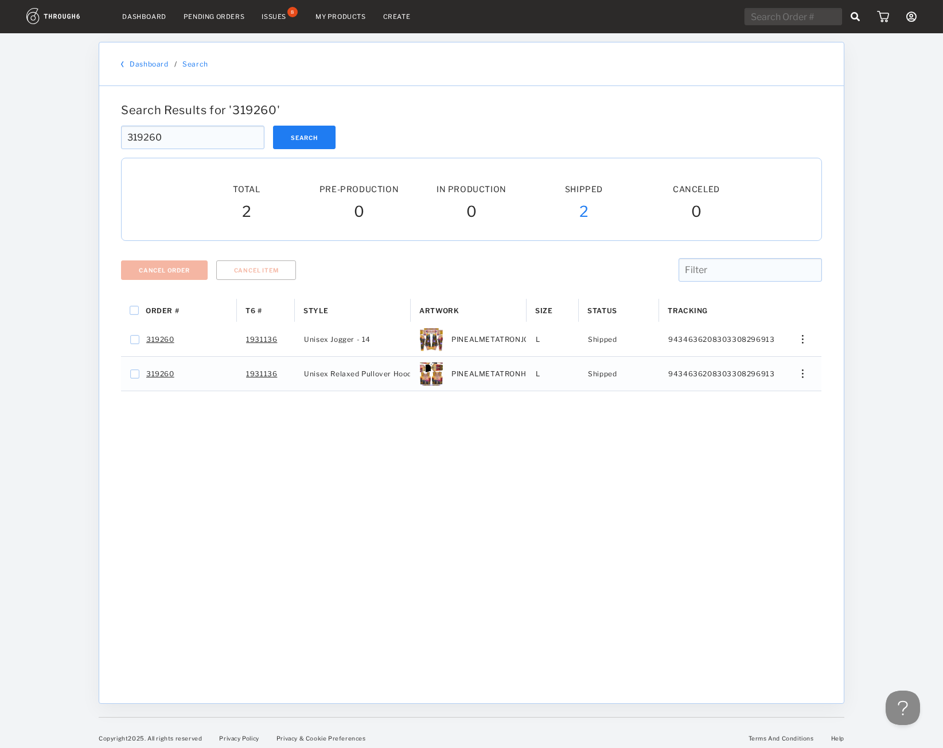
click at [797, 7] on div "Dashboard Pending Orders Issues 8 My Products Create My Account Sign Out" at bounding box center [471, 16] width 943 height 33
click at [798, 18] on input "text" at bounding box center [794, 16] width 98 height 17
paste input "319894"
type input "319894"
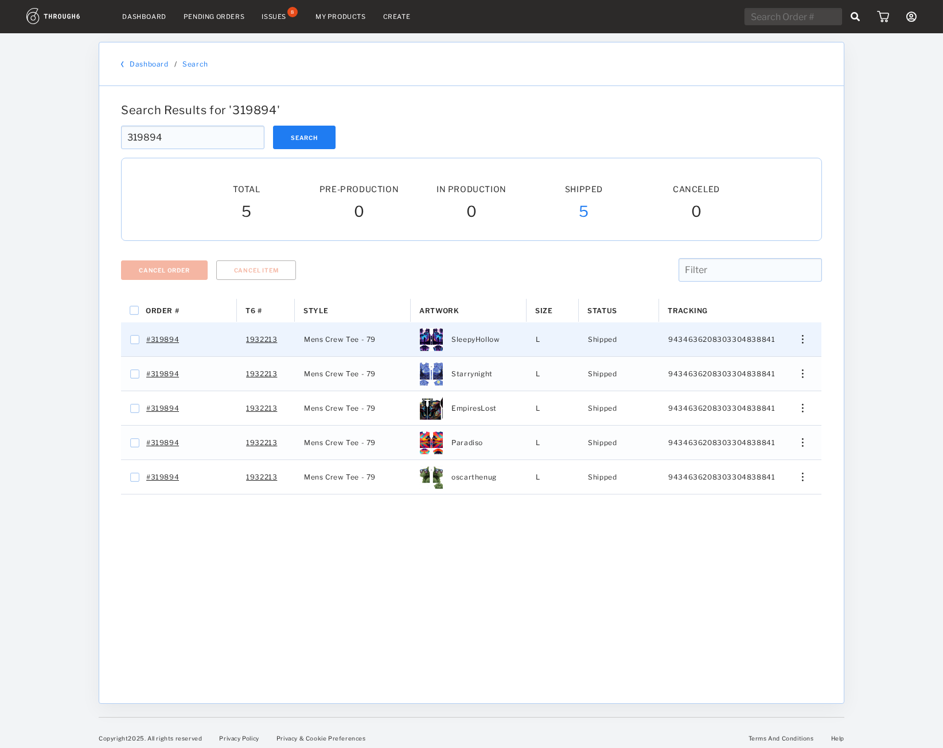
click at [806, 340] on div "Press SPACE to select this row." at bounding box center [799, 339] width 28 height 9
click at [744, 405] on span "View History" at bounding box center [750, 400] width 45 height 15
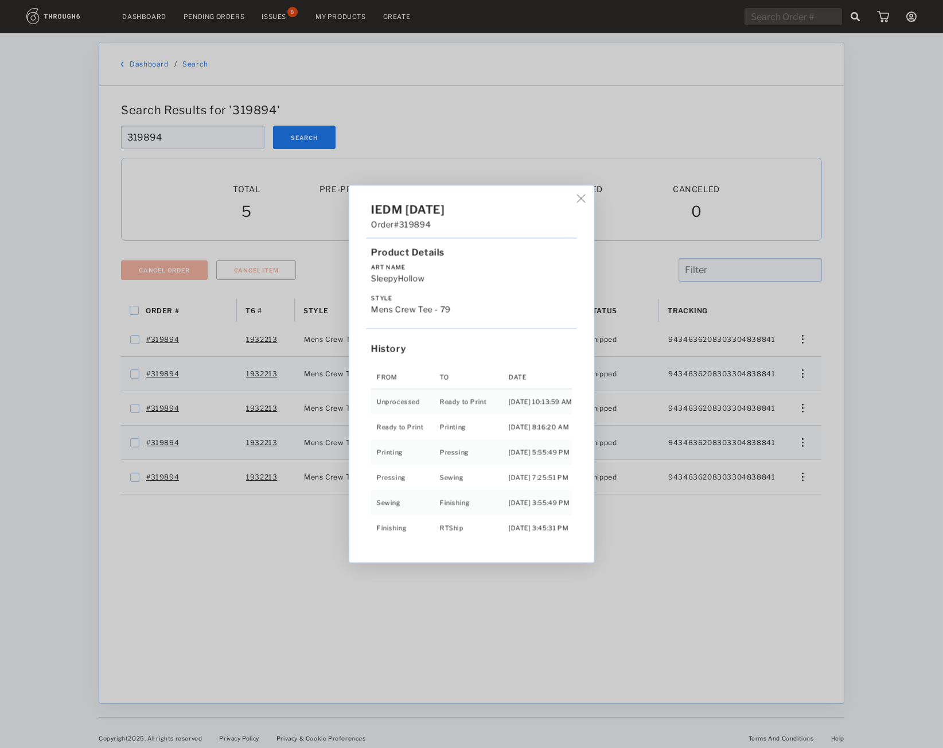
click at [802, 376] on div "IEDM 06/01/25 Order #319894 Product Details Art Name SleepyHollow Style Mens Cr…" at bounding box center [471, 374] width 943 height 748
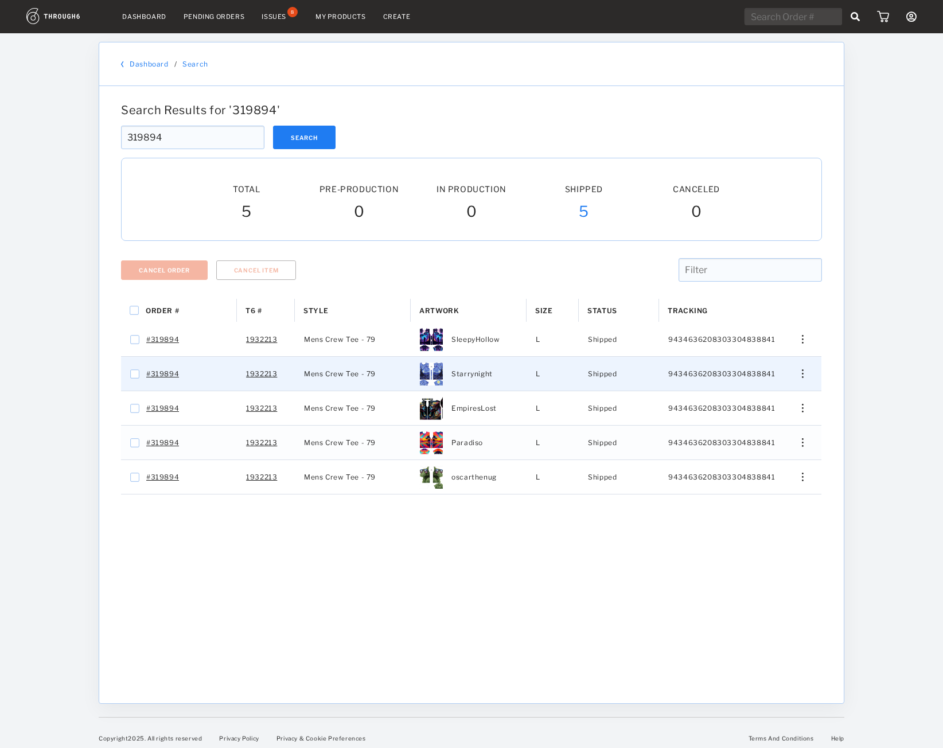
click at [802, 376] on div "Press SPACE to select this row." at bounding box center [799, 374] width 28 height 9
click at [764, 435] on span "View History" at bounding box center [750, 434] width 45 height 15
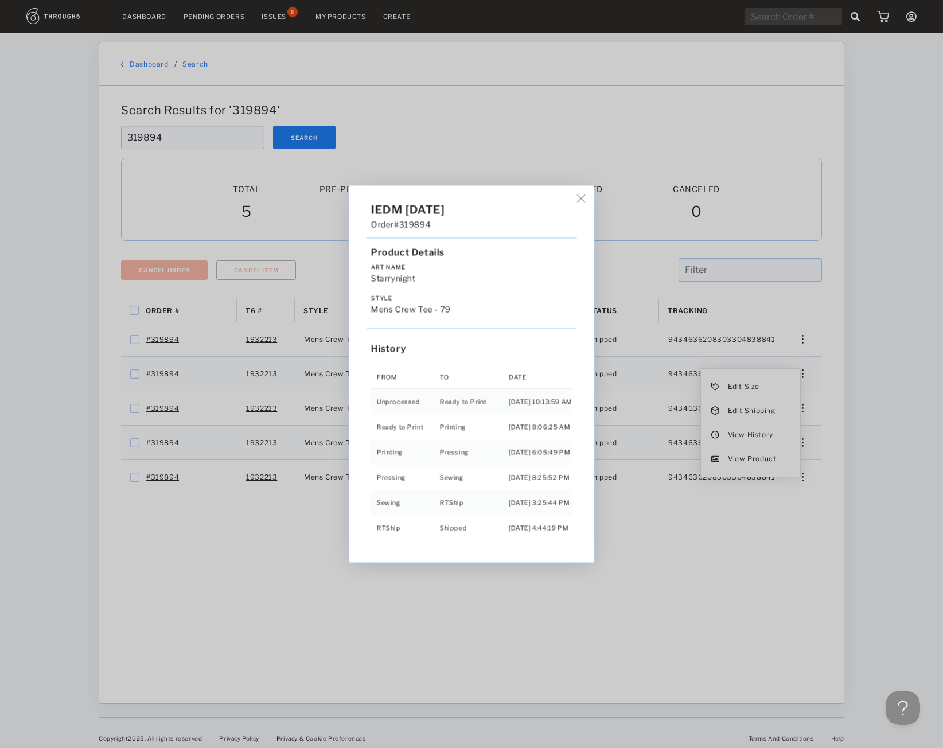
click at [780, 419] on div "IEDM 06/01/25 Order #319894 Product Details Art Name Starrynight Style Mens Cre…" at bounding box center [471, 374] width 943 height 748
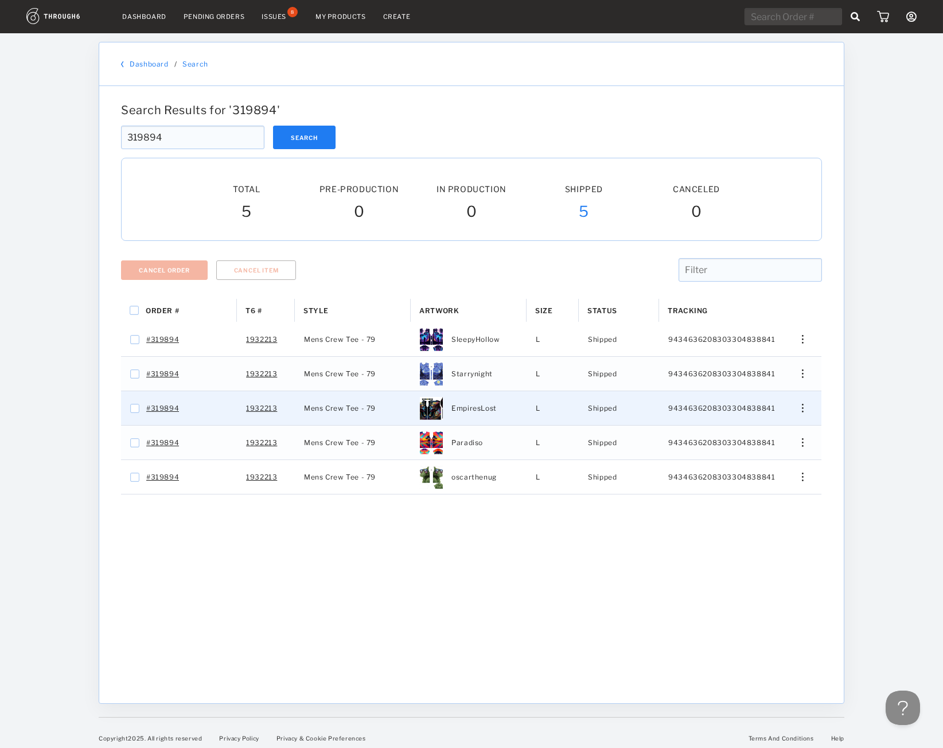
click at [802, 409] on div "Press SPACE to select this row." at bounding box center [799, 408] width 28 height 9
click at [736, 469] on span "View History" at bounding box center [750, 469] width 45 height 15
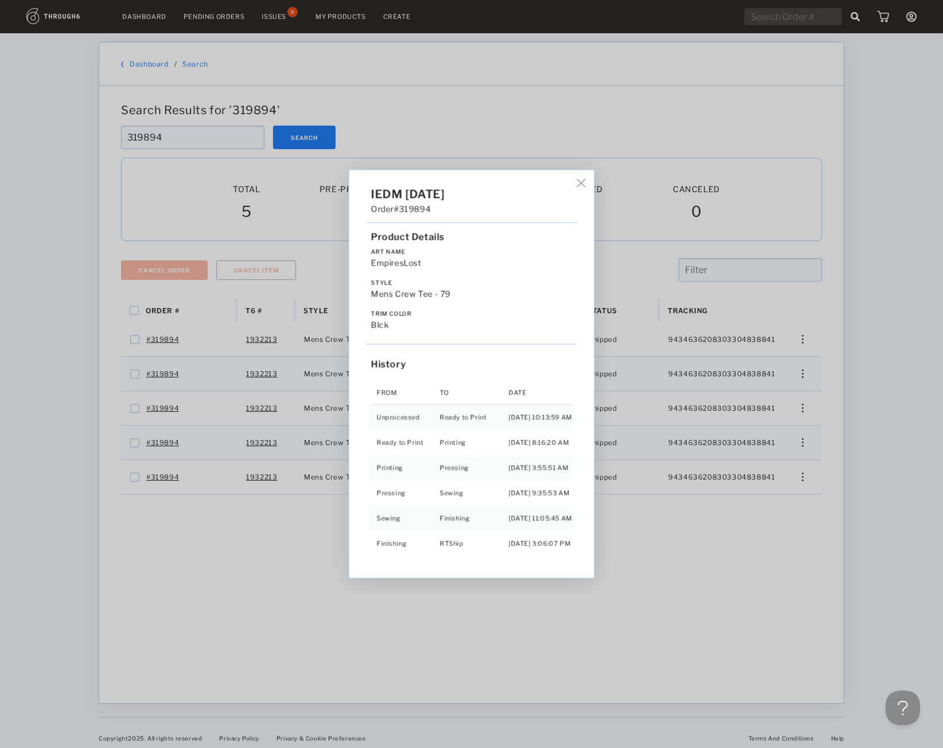
drag, startPoint x: 801, startPoint y: 442, endPoint x: 802, endPoint y: 448, distance: 6.4
click at [802, 442] on div "IEDM 06/01/25 Order #319894 Product Details Art Name EmpiresLost Style Mens Cre…" at bounding box center [471, 374] width 943 height 748
click at [802, 447] on div "Press SPACE to select this row." at bounding box center [799, 442] width 28 height 9
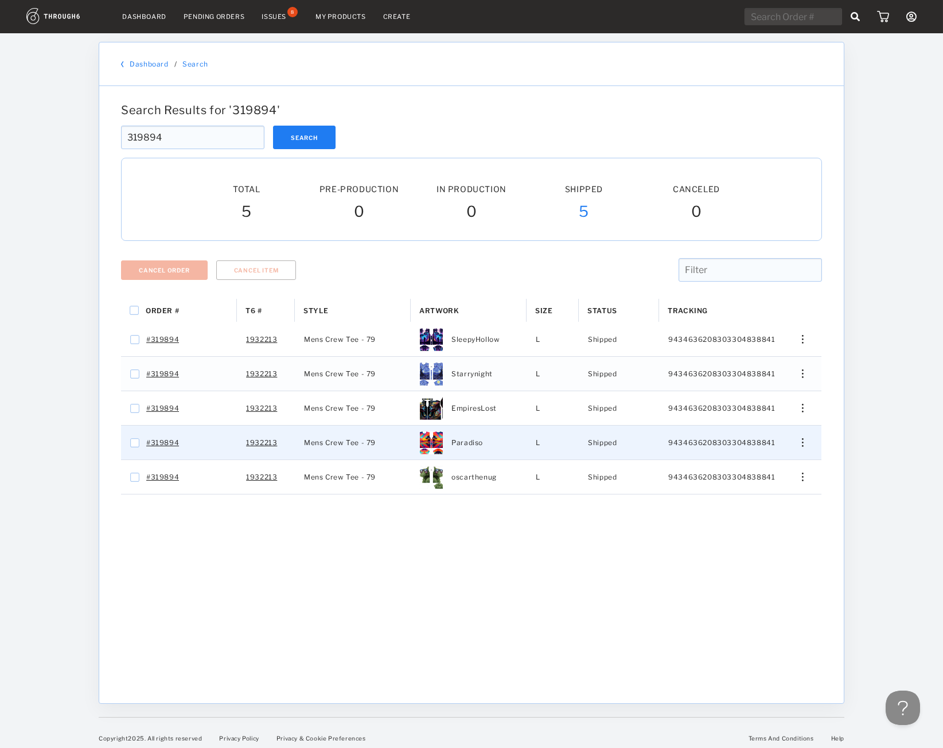
click at [802, 445] on div "Press SPACE to select this row." at bounding box center [799, 442] width 28 height 9
click at [747, 506] on span "View History" at bounding box center [750, 500] width 45 height 15
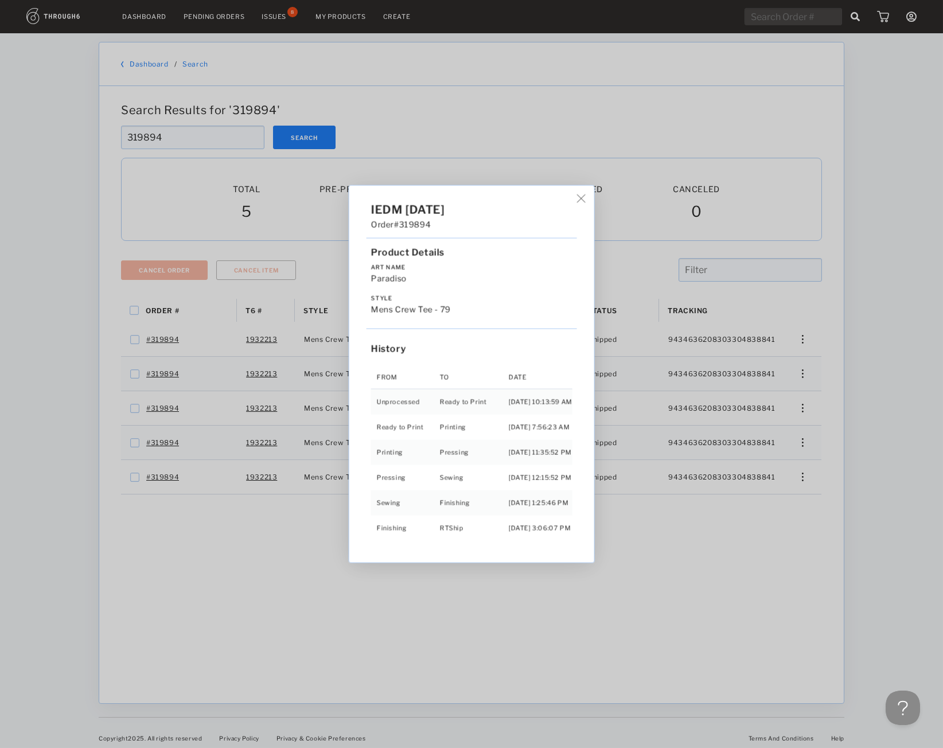
click at [821, 483] on div "IEDM 06/01/25 Order #319894 Product Details Art Name Paradiso Style Mens Crew T…" at bounding box center [471, 374] width 943 height 748
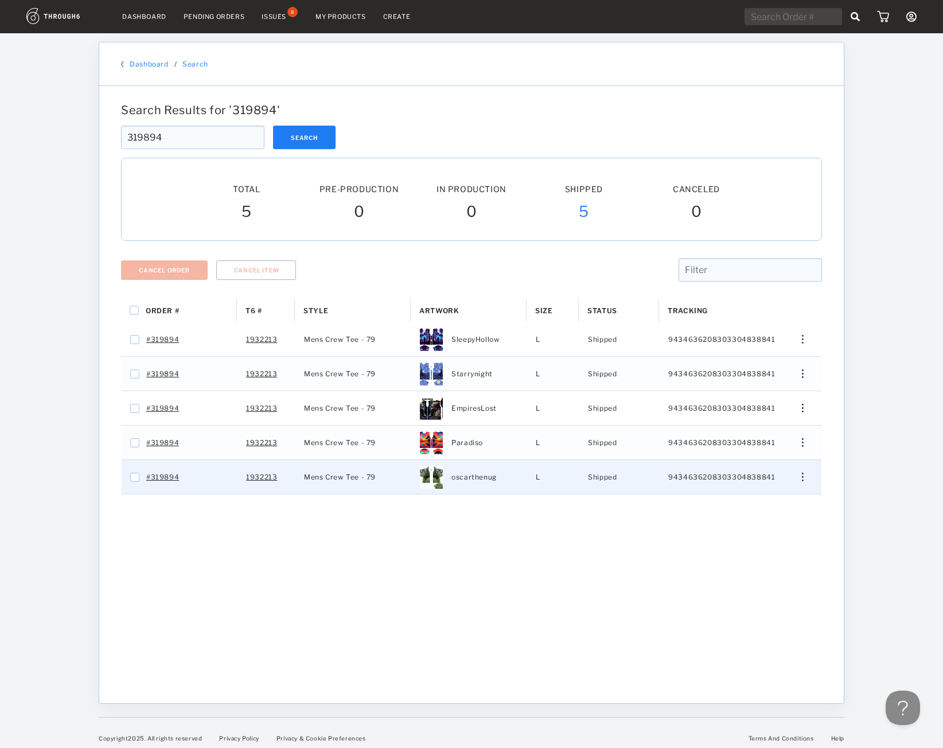
click at [805, 480] on div "Press SPACE to select this row." at bounding box center [799, 477] width 28 height 9
click at [804, 480] on div "Press SPACE to select this row." at bounding box center [799, 477] width 28 height 9
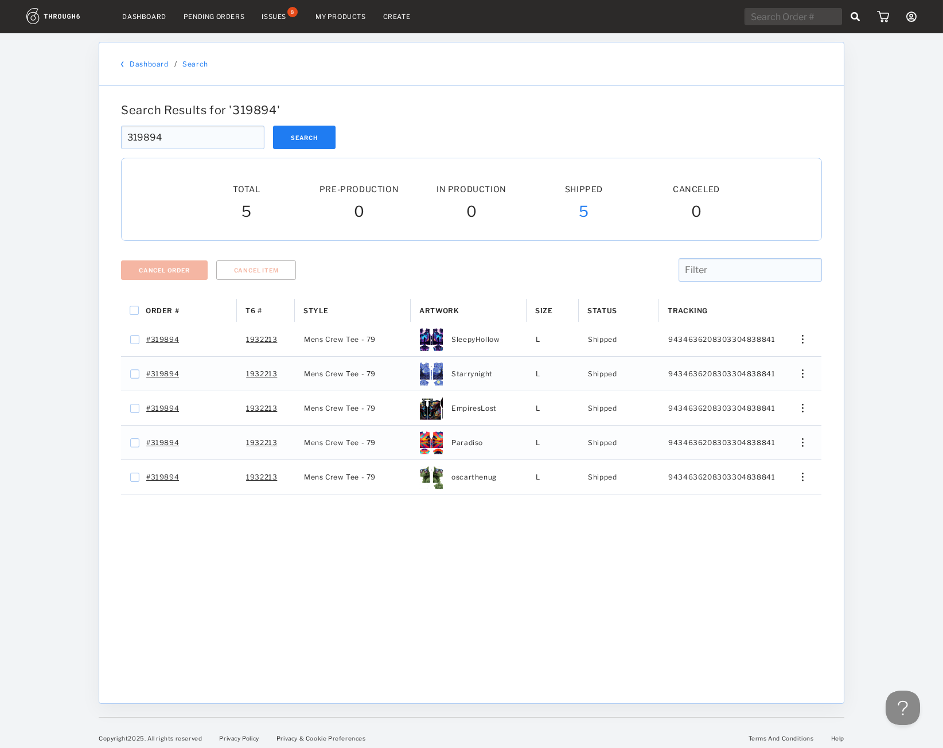
click at [755, 538] on div "Order # T6 # Style" at bounding box center [471, 492] width 701 height 387
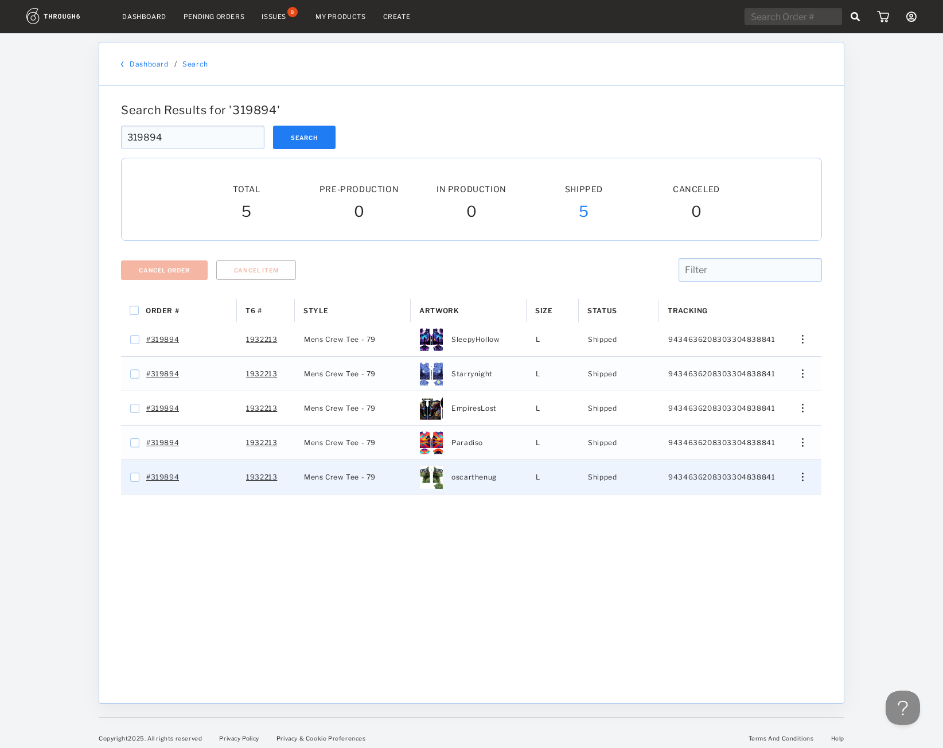
click at [798, 478] on div "Edit Size Edit Shipping View History View Product" at bounding box center [799, 477] width 28 height 9
click at [763, 535] on span "View History" at bounding box center [750, 538] width 45 height 15
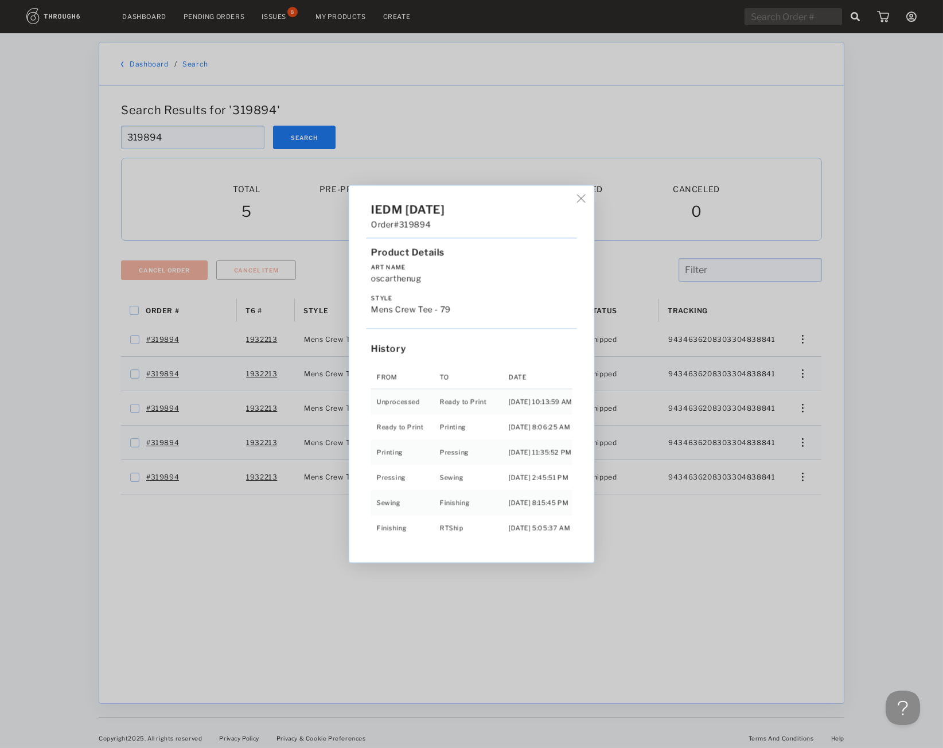
click at [575, 69] on div "IEDM 06/01/25 Order #319894 Product Details Art Name oscarthenug Style Mens Cre…" at bounding box center [471, 374] width 943 height 748
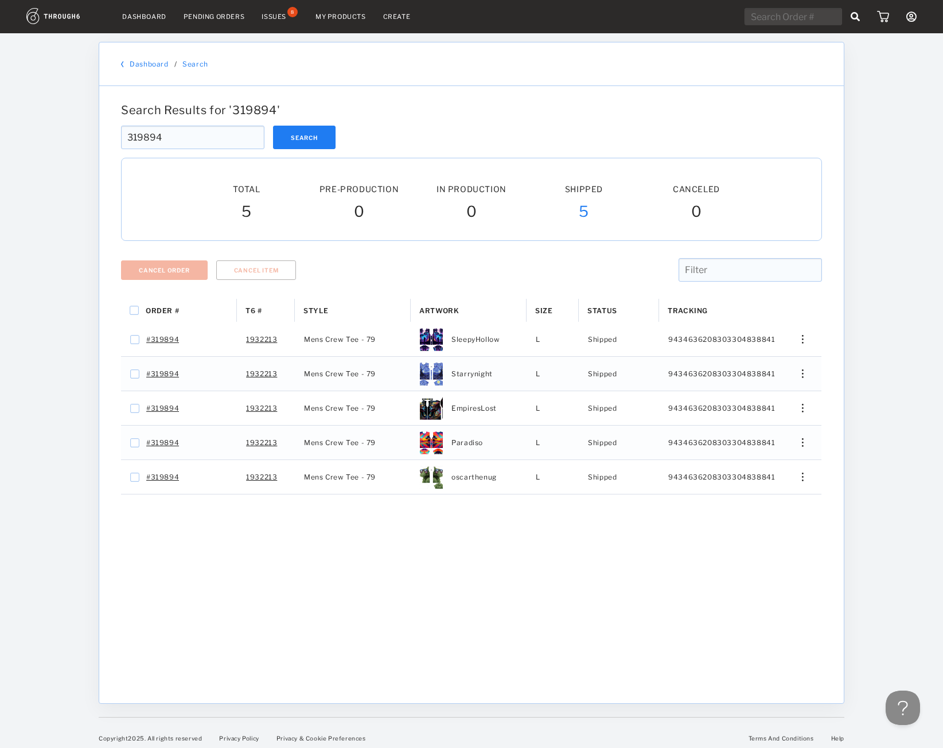
click at [763, 10] on input "text" at bounding box center [794, 16] width 98 height 17
paste input "319011"
type input "319011"
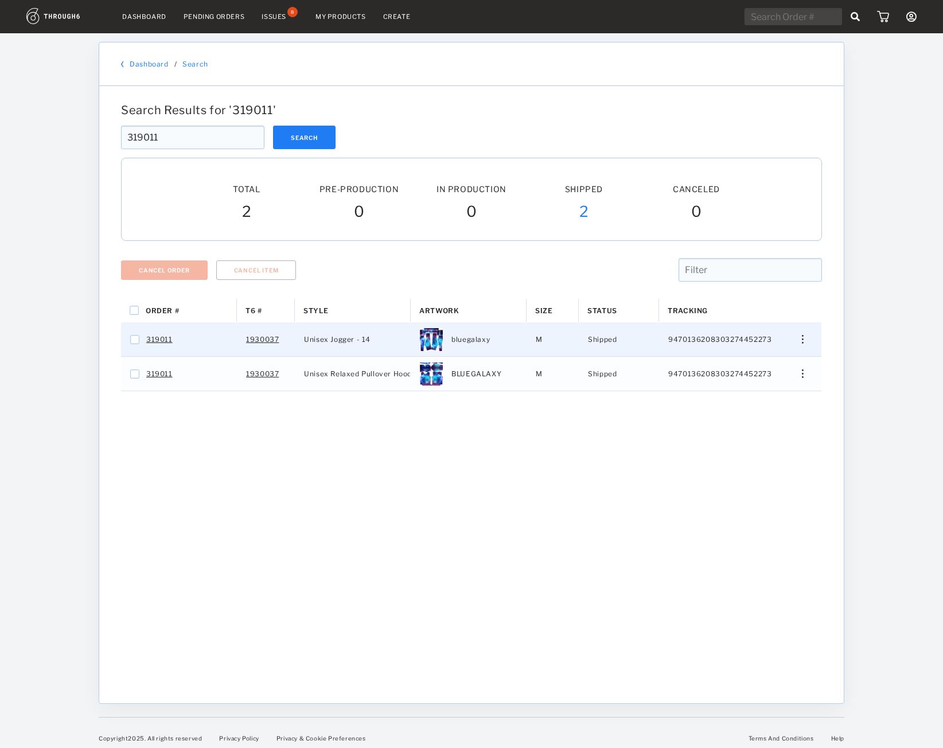
click at [809, 343] on div "Press SPACE to select this row." at bounding box center [799, 339] width 28 height 9
click at [763, 404] on span "View History" at bounding box center [750, 400] width 45 height 15
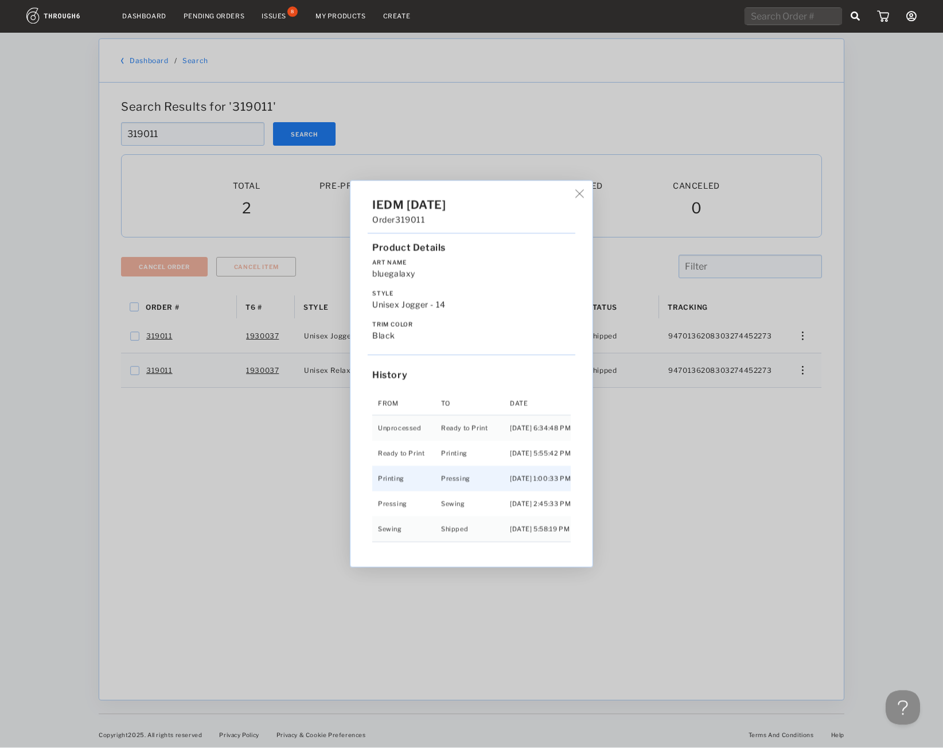
scroll to position [9, 0]
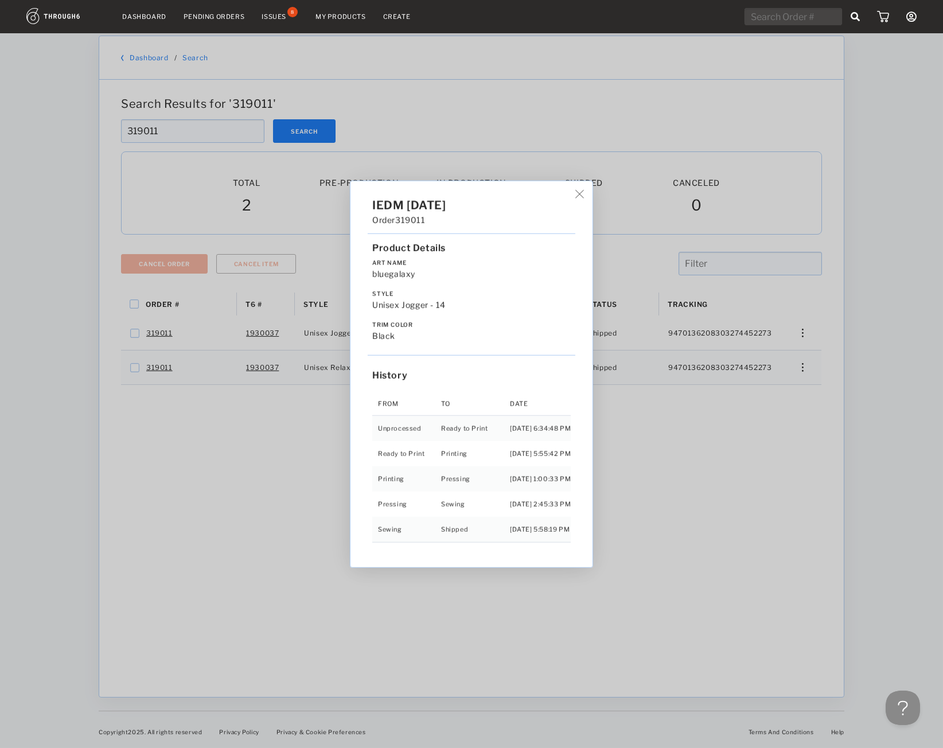
click at [732, 436] on div "IEDM [DATE] Order 319011 Product Details Art Name bluegalaxy Style Unisex Jogge…" at bounding box center [471, 374] width 943 height 748
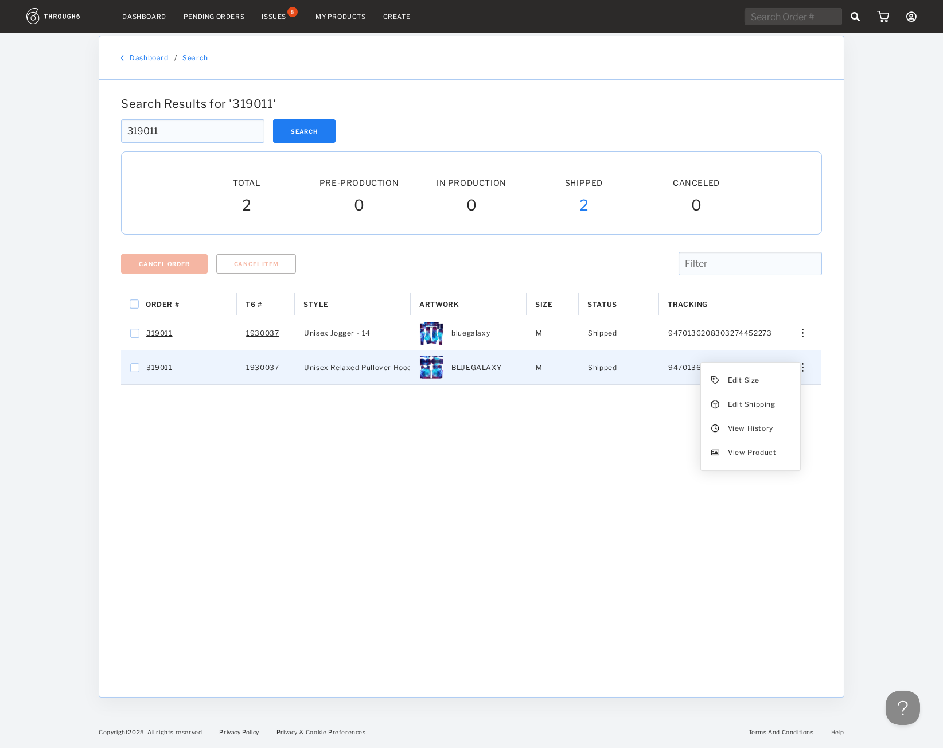
click at [792, 367] on div "Edit Size Edit Shipping View History View Product" at bounding box center [799, 367] width 28 height 9
click at [771, 430] on span "View History" at bounding box center [750, 428] width 45 height 15
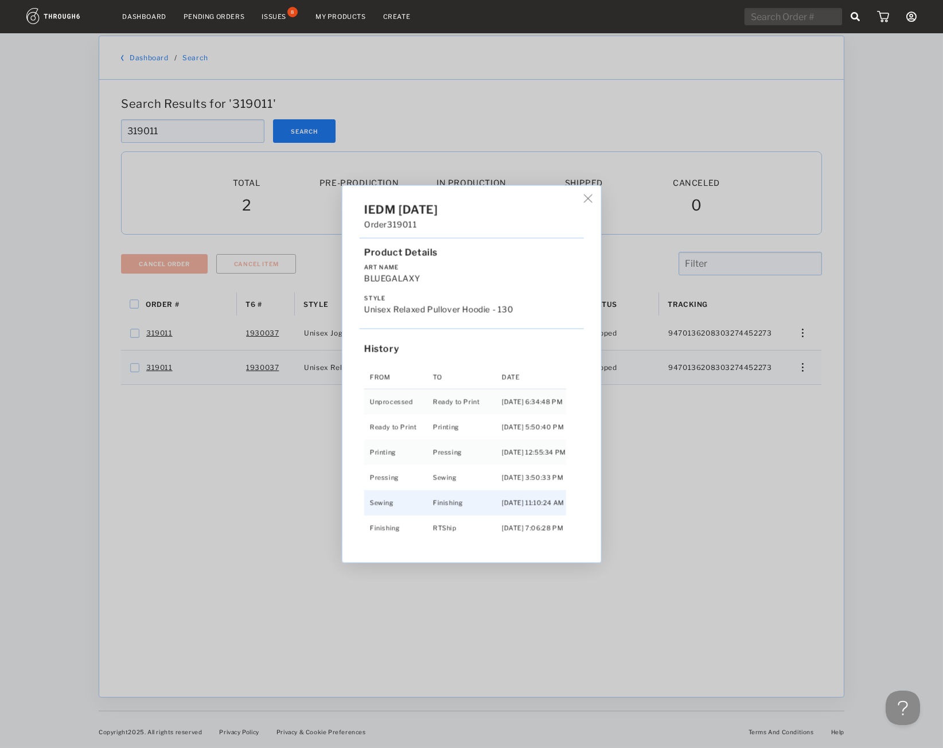
scroll to position [48, 0]
drag, startPoint x: 690, startPoint y: 532, endPoint x: 694, endPoint y: 538, distance: 7.0
click at [694, 538] on div "IEDM [DATE] Order 319011 Product Details Art Name BLUEGALAXY Style Unisex Relax…" at bounding box center [471, 374] width 943 height 748
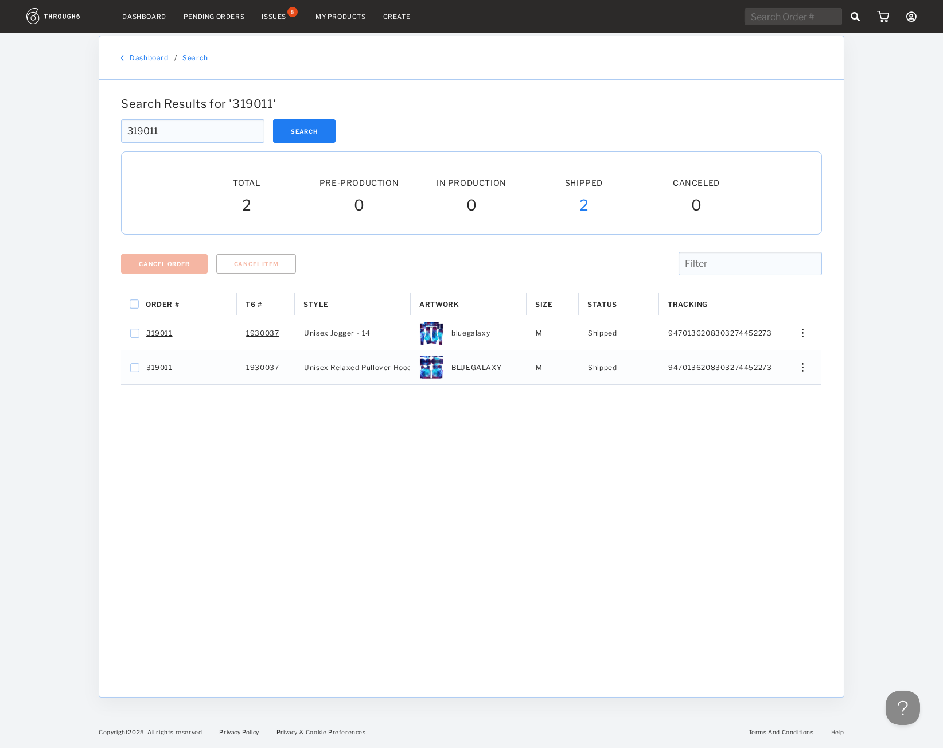
drag, startPoint x: 581, startPoint y: 513, endPoint x: 296, endPoint y: 194, distance: 427.9
click at [581, 508] on div "Order # T6 # Style" at bounding box center [471, 486] width 701 height 387
